Goal: Obtain resource: Download file/media

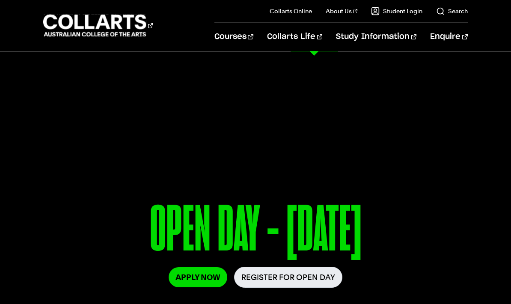
click at [139, 85] on h3 "Student Life" at bounding box center [108, 94] width 130 height 18
click at [135, 100] on icon at bounding box center [131, 94] width 14 height 14
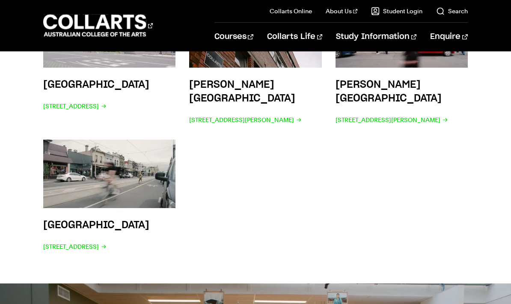
scroll to position [1359, 0]
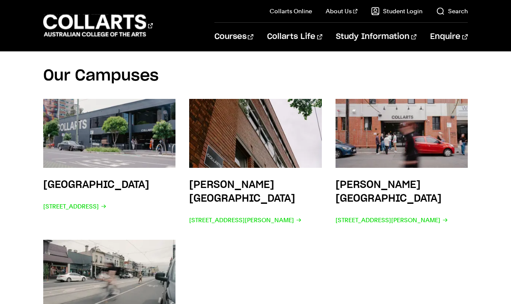
click at [448, 214] on span "67/69 Cromwell St, Collingwood VIC 3066" at bounding box center [391, 220] width 113 height 12
click at [433, 110] on img at bounding box center [401, 133] width 132 height 69
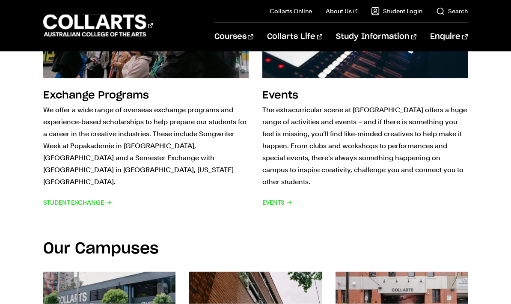
scroll to position [1187, 0]
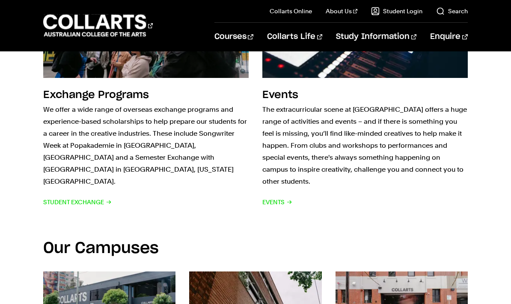
click at [99, 196] on span "Student Exchange" at bounding box center [77, 202] width 68 height 12
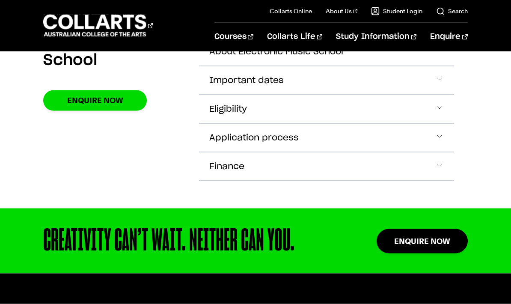
scroll to position [2978, 0]
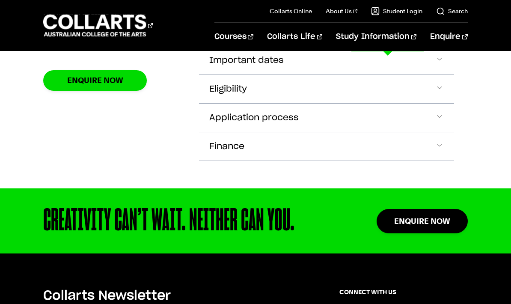
click at [344, 145] on link "Fees" at bounding box center [399, 140] width 137 height 24
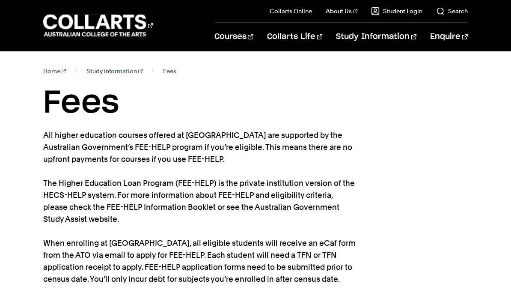
scroll to position [26, 0]
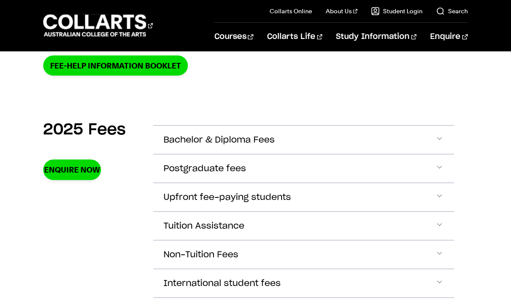
click at [443, 140] on span "Accordion Section" at bounding box center [439, 139] width 9 height 11
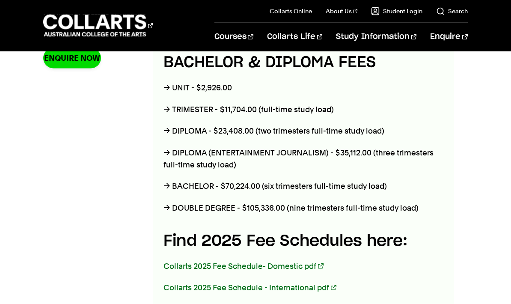
scroll to position [367, 0]
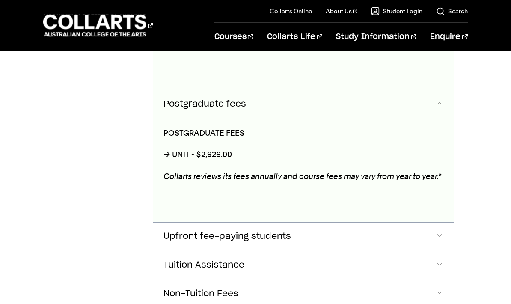
scroll to position [643, 0]
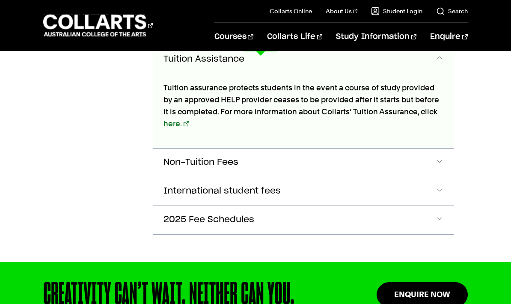
scroll to position [912, 0]
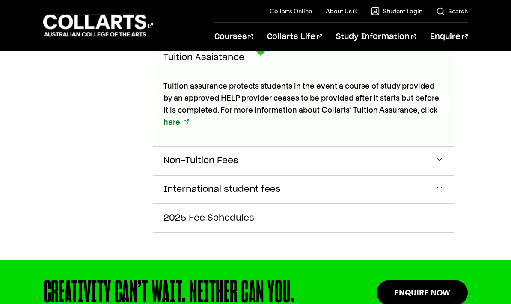
click at [291, 110] on link "Film & Theatre" at bounding box center [294, 112] width 64 height 29
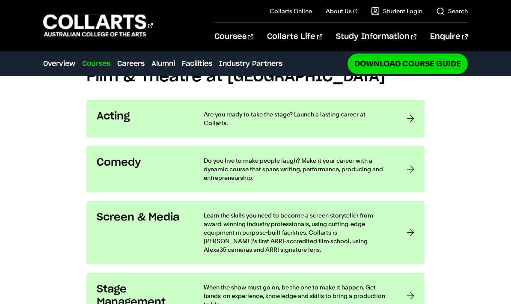
scroll to position [639, 0]
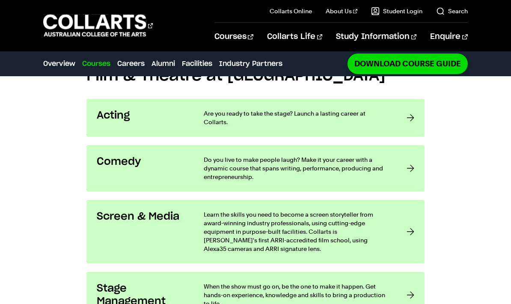
click at [411, 116] on div at bounding box center [410, 117] width 8 height 17
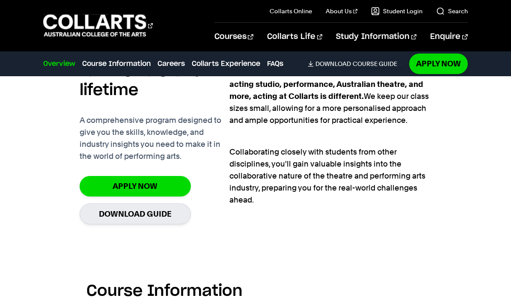
scroll to position [576, 0]
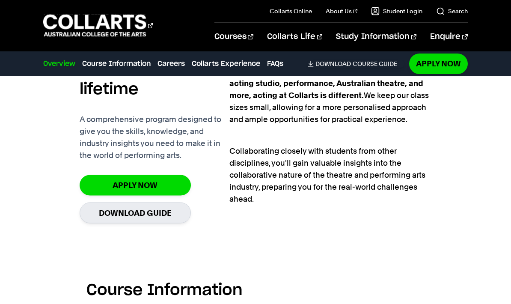
click at [173, 212] on link "Download Guide" at bounding box center [135, 212] width 111 height 21
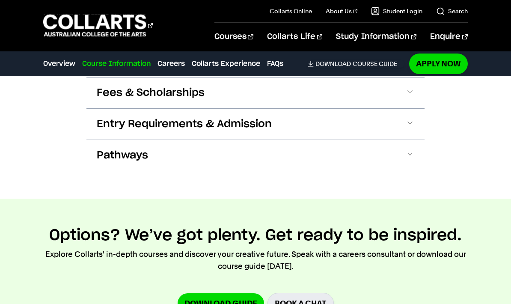
scroll to position [842, 0]
click at [307, 163] on button "Pathways" at bounding box center [255, 155] width 338 height 31
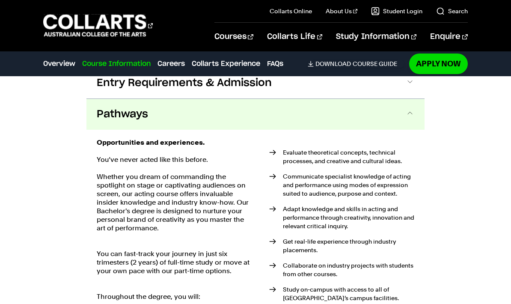
scroll to position [905, 0]
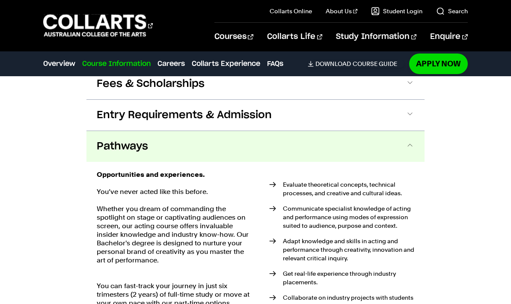
click at [403, 148] on button "Pathways" at bounding box center [255, 146] width 338 height 31
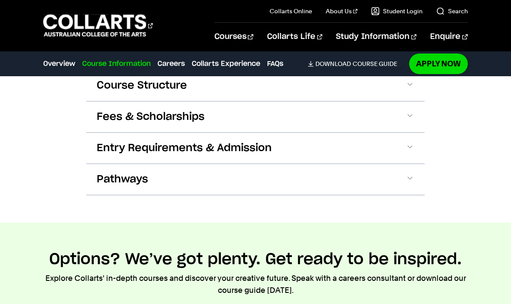
click at [417, 116] on button "Fees & Scholarships" at bounding box center [255, 116] width 338 height 31
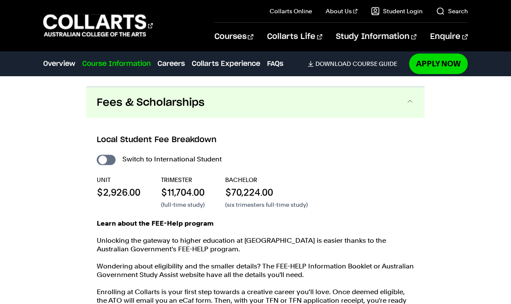
scroll to position [842, 0]
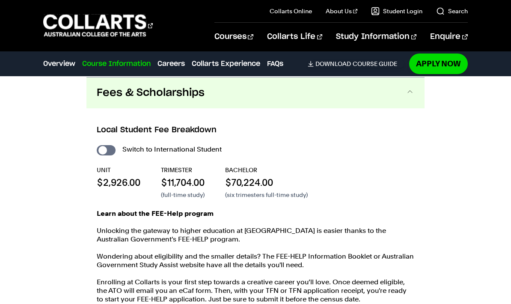
click at [104, 146] on input "International Student" at bounding box center [106, 150] width 19 height 10
checkbox input "true"
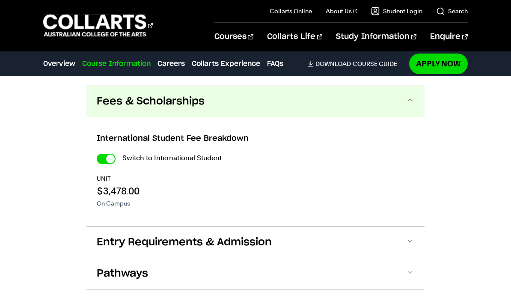
click at [0, 0] on input "International Student" at bounding box center [0, 0] width 0 height 0
checkbox input "false"
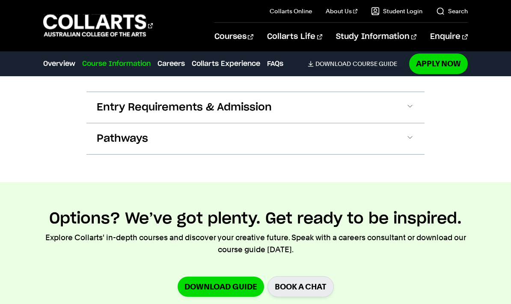
scroll to position [1090, 0]
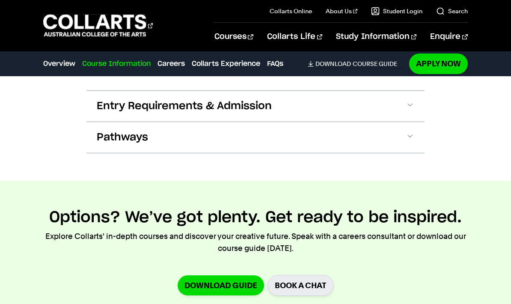
click at [411, 106] on span at bounding box center [410, 106] width 9 height 11
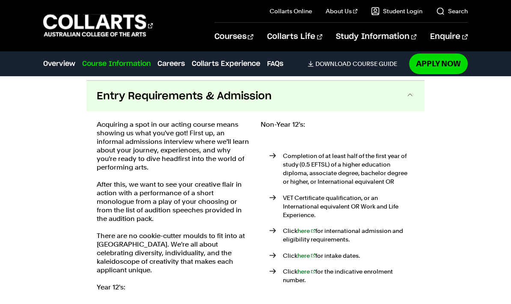
scroll to position [1103, 0]
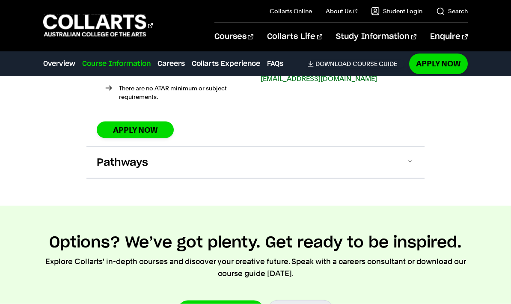
click at [414, 163] on button "Pathways" at bounding box center [255, 162] width 338 height 31
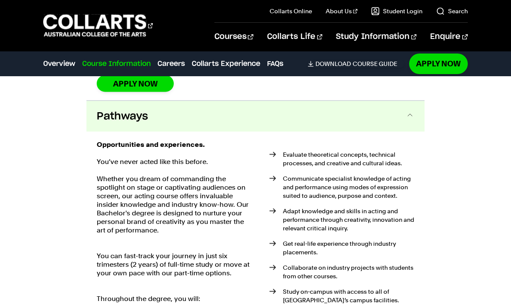
scroll to position [1410, 0]
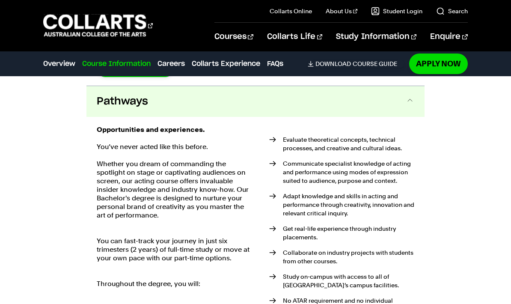
click at [421, 93] on button "Pathways" at bounding box center [255, 101] width 338 height 31
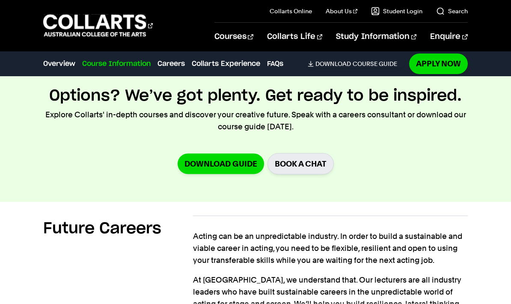
scroll to position [1499, 0]
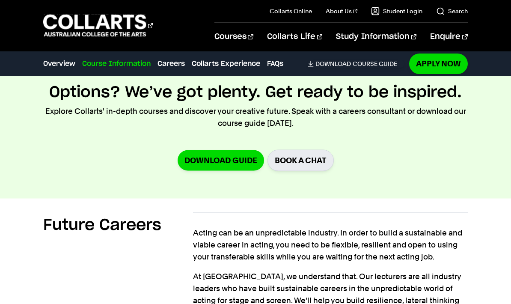
click at [238, 151] on link "Download Guide" at bounding box center [221, 160] width 86 height 20
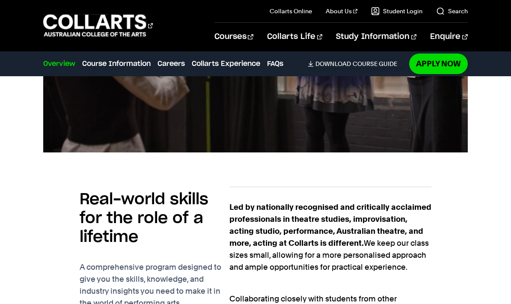
scroll to position [92, 0]
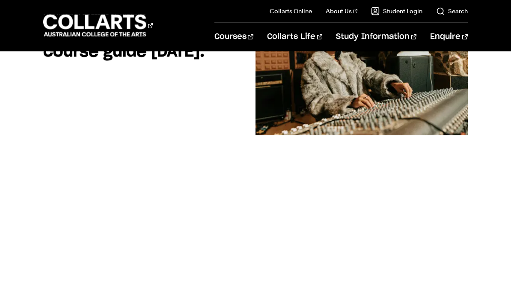
scroll to position [130, 0]
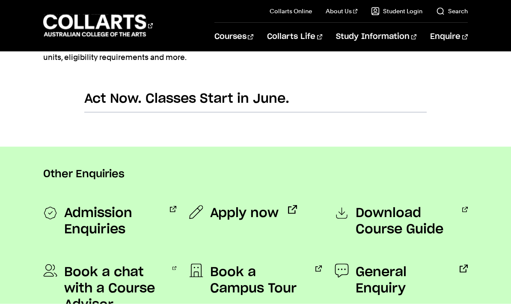
scroll to position [569, 0]
